Goal: Check status

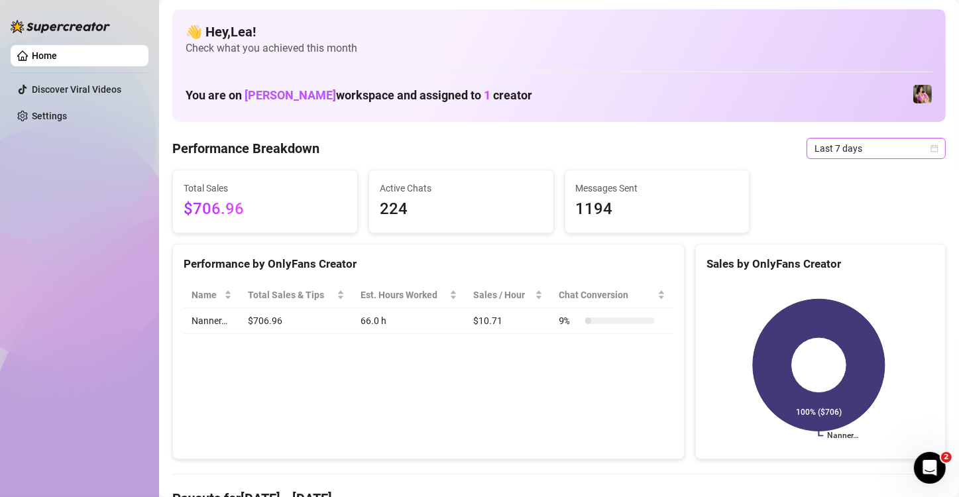
click at [930, 150] on icon "calendar" at bounding box center [934, 148] width 8 height 8
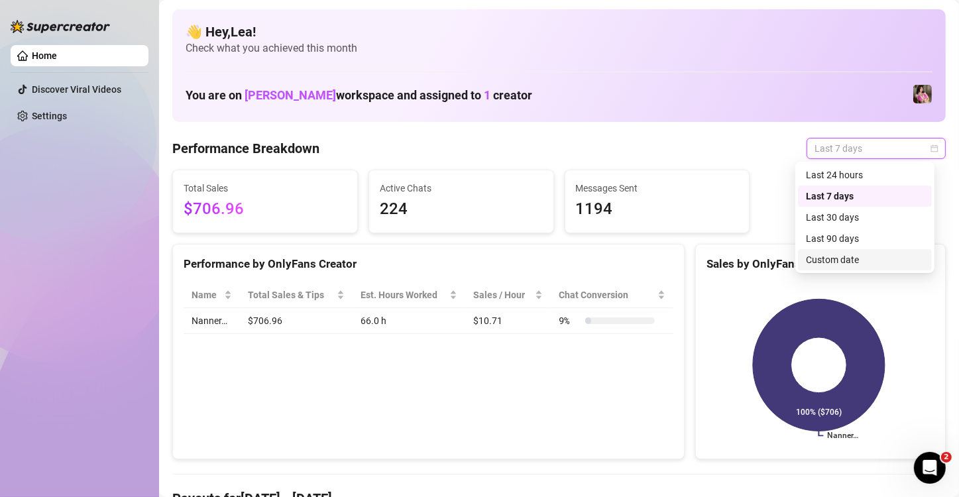
click at [880, 264] on div "Custom date" at bounding box center [865, 259] width 118 height 15
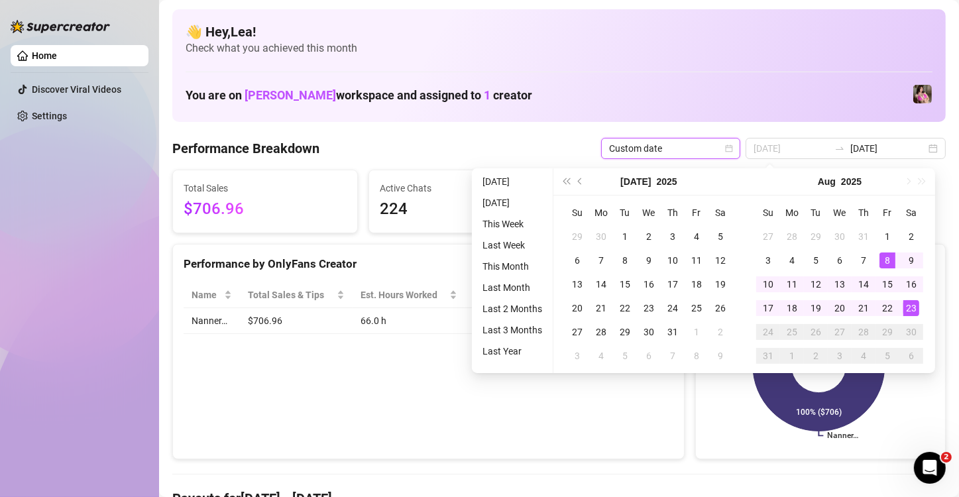
type input "[DATE]"
click at [916, 309] on div "23" at bounding box center [911, 308] width 16 height 16
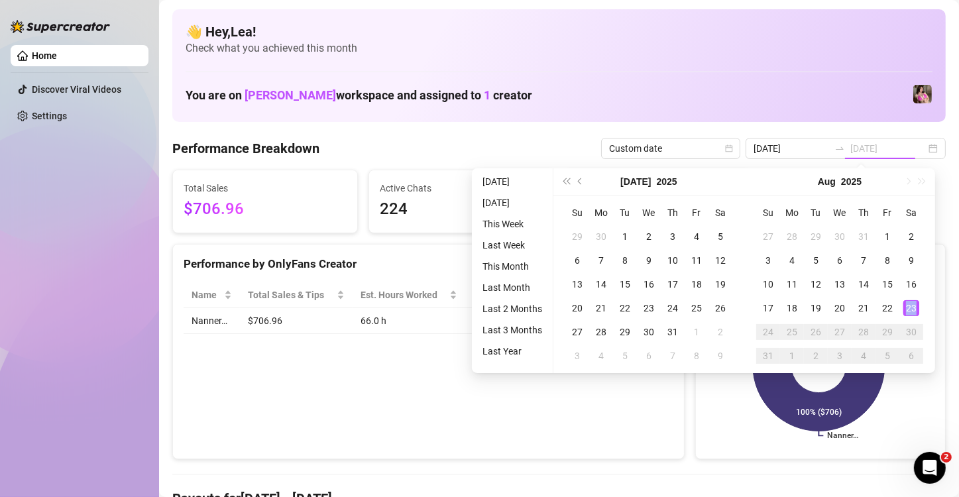
click at [916, 309] on div "23" at bounding box center [911, 308] width 16 height 16
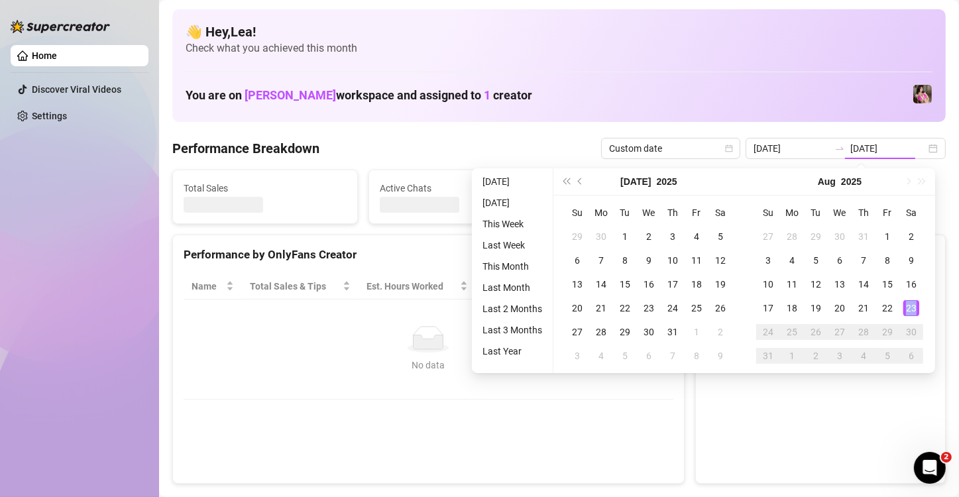
type input "[DATE]"
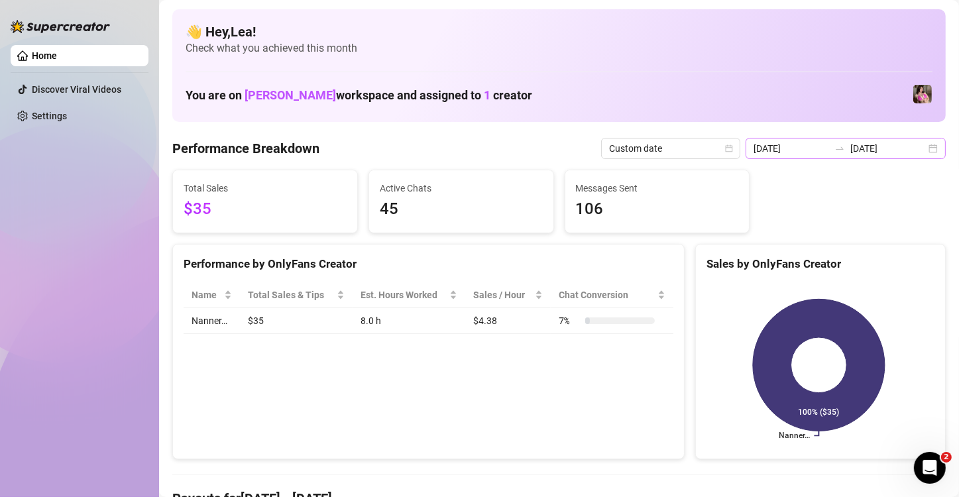
click at [925, 146] on div "[DATE] [DATE]" at bounding box center [846, 148] width 200 height 21
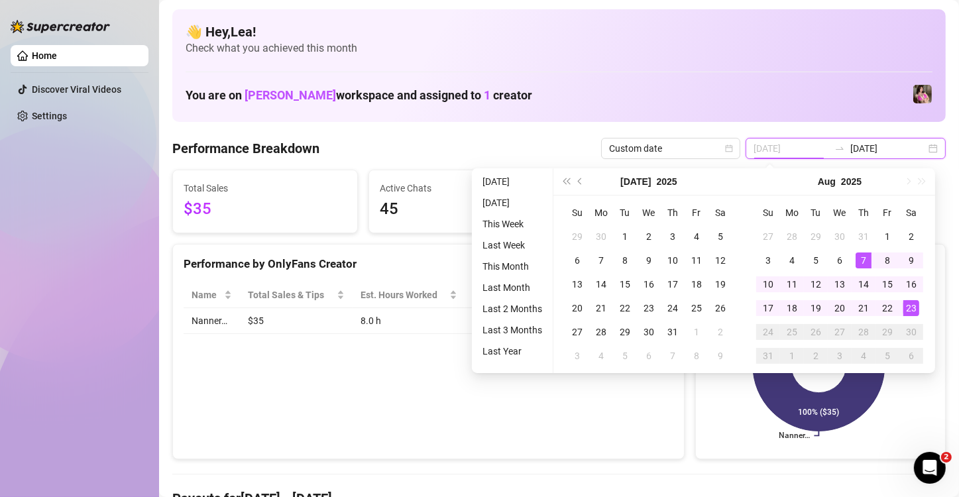
type input "[DATE]"
click at [927, 146] on div "[DATE] [DATE]" at bounding box center [846, 148] width 200 height 21
click at [919, 148] on div "[DATE] [DATE]" at bounding box center [846, 148] width 200 height 21
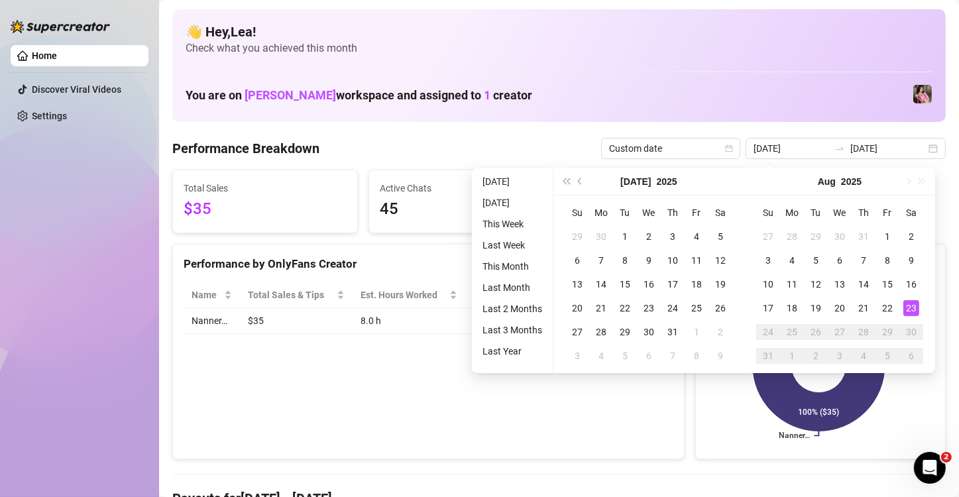
click at [836, 68] on div "👋 Hey, [PERSON_NAME] ! Check what you achieved this month You are on [PERSON_NA…" at bounding box center [558, 65] width 773 height 113
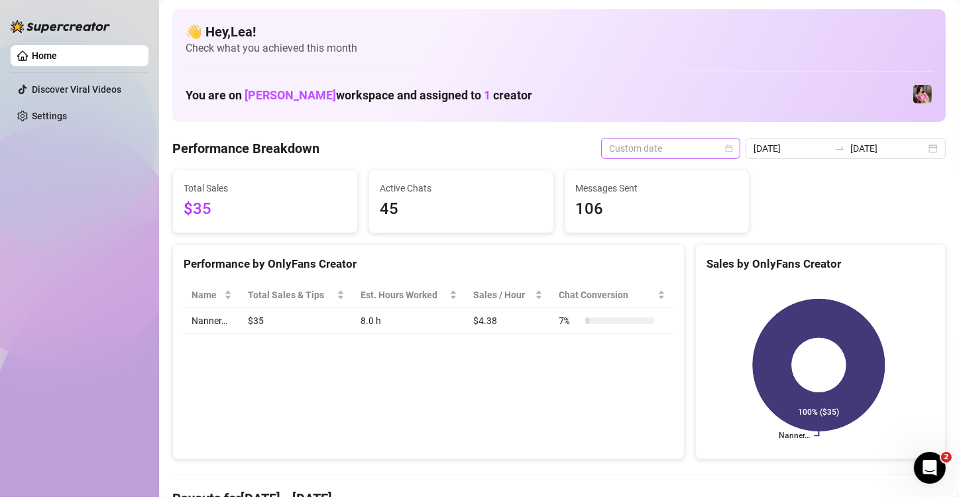
click at [718, 149] on span "Custom date" at bounding box center [670, 148] width 123 height 20
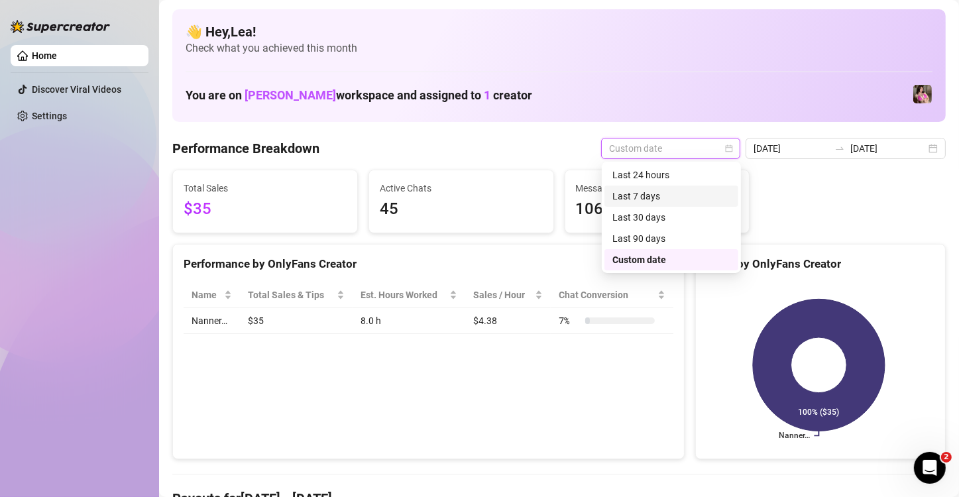
click at [699, 193] on div "Last 7 days" at bounding box center [671, 196] width 118 height 15
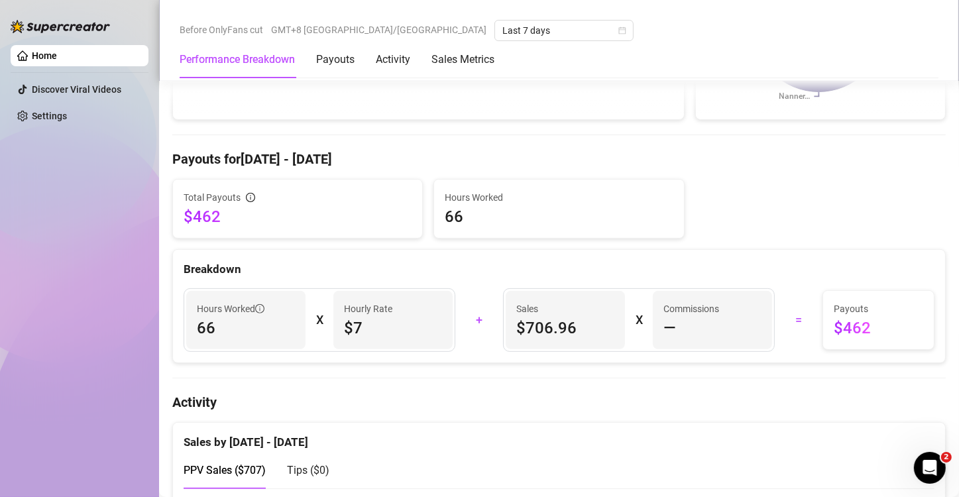
scroll to position [338, 0]
